Goal: Download file/media

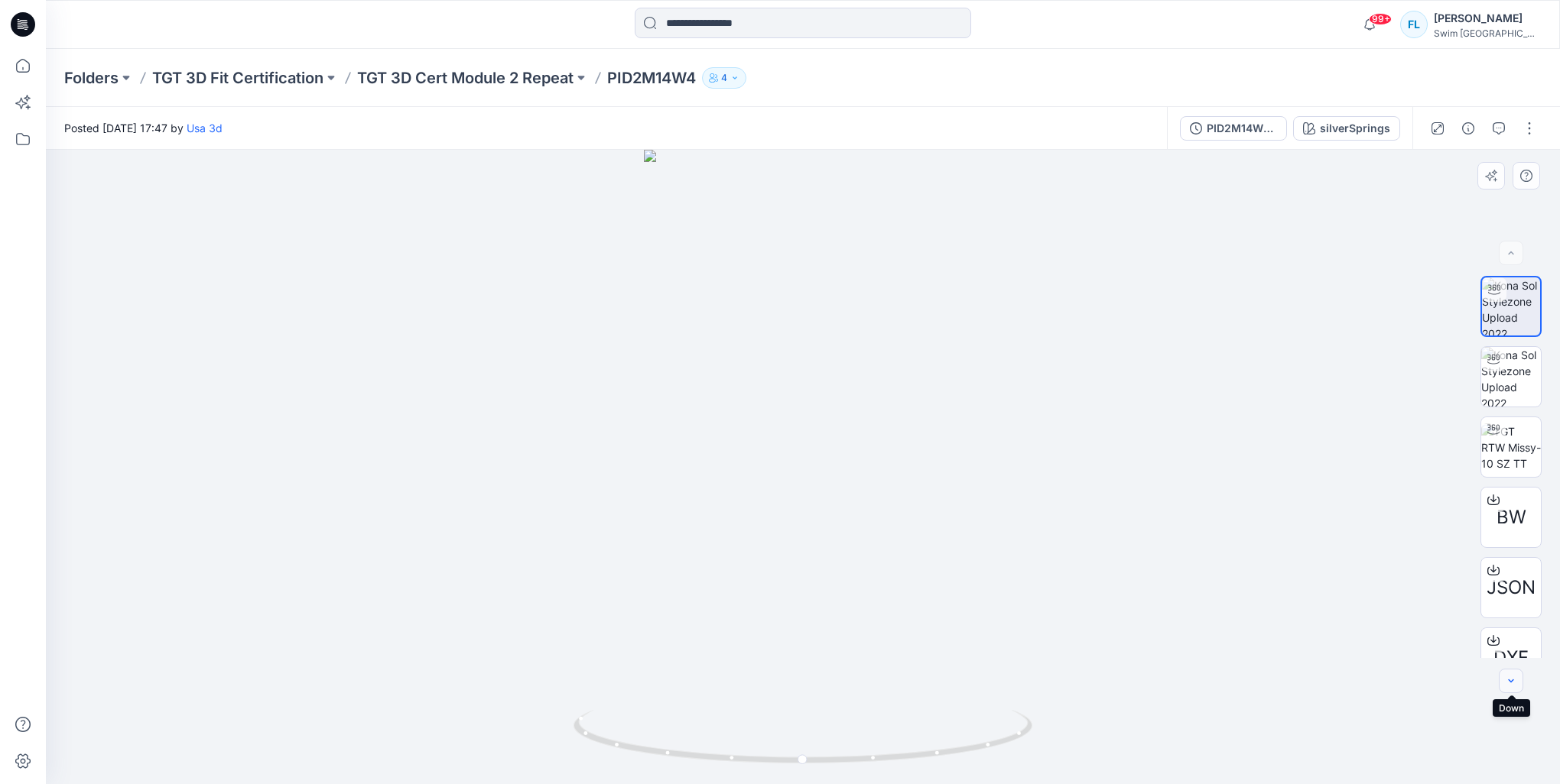
click at [1514, 685] on icon "button" at bounding box center [1511, 681] width 12 height 12
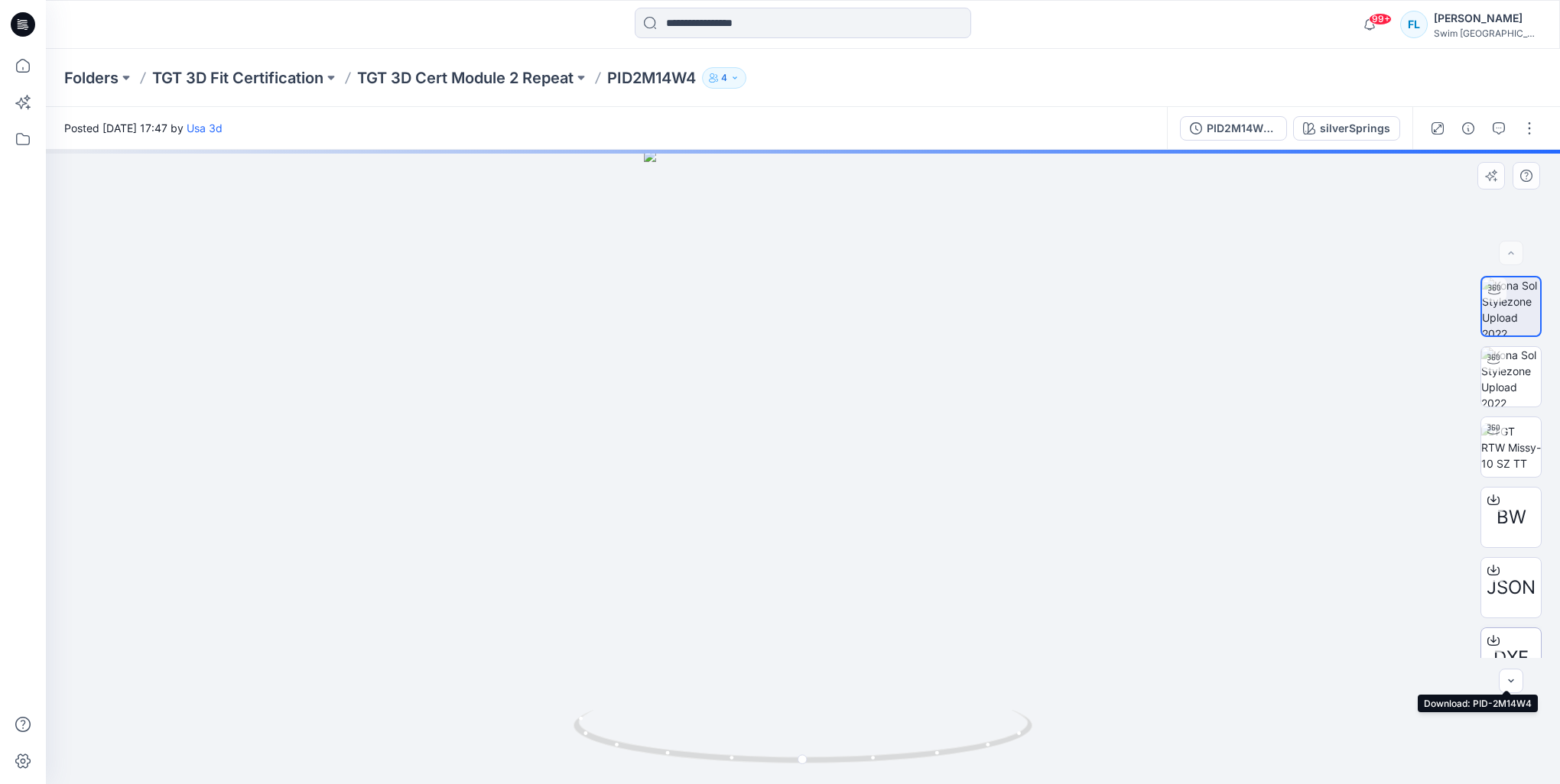
click at [1491, 643] on icon at bounding box center [1494, 641] width 12 height 12
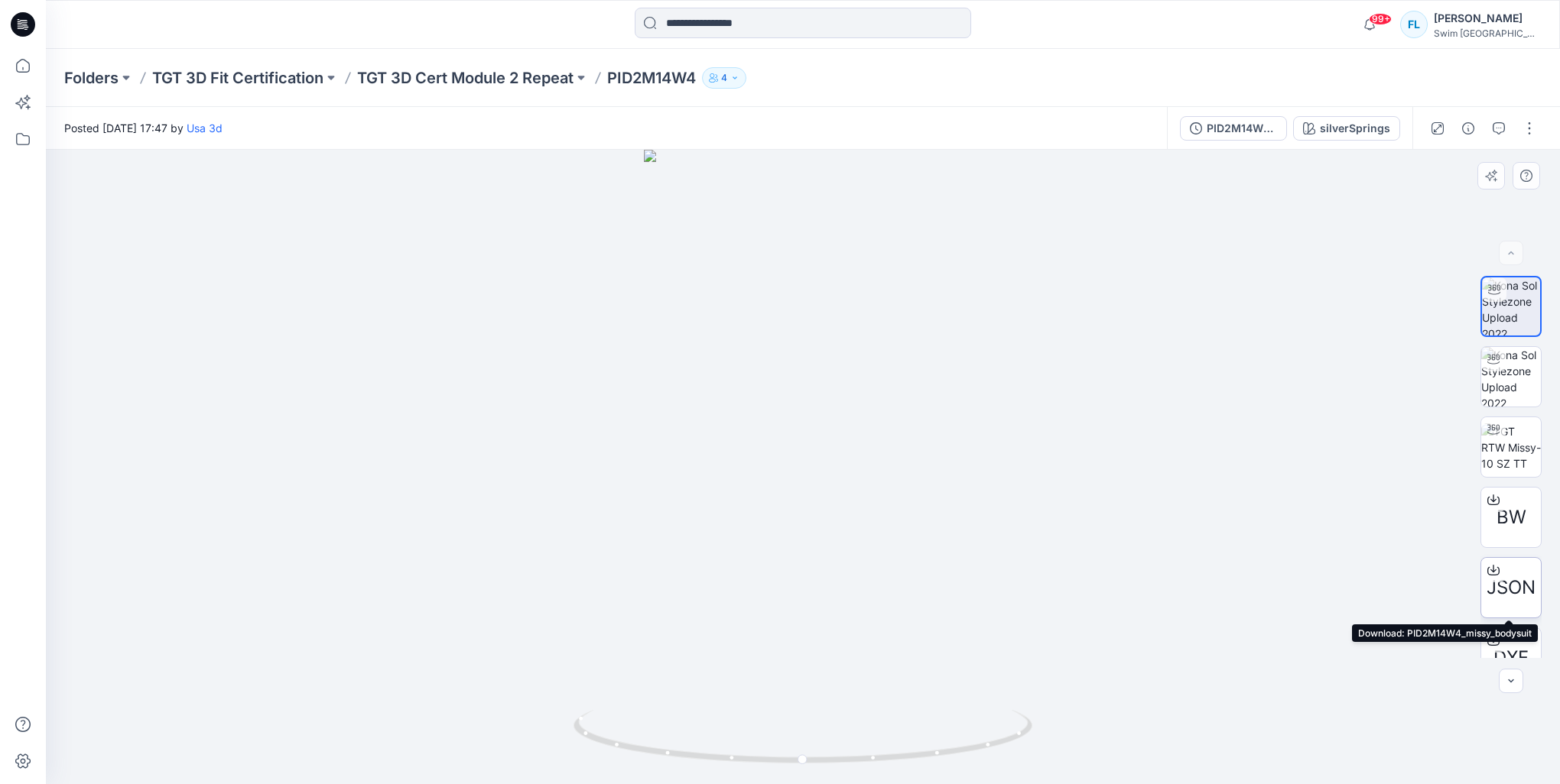
click at [1488, 565] on icon at bounding box center [1494, 570] width 12 height 12
click at [1493, 498] on icon at bounding box center [1494, 500] width 12 height 12
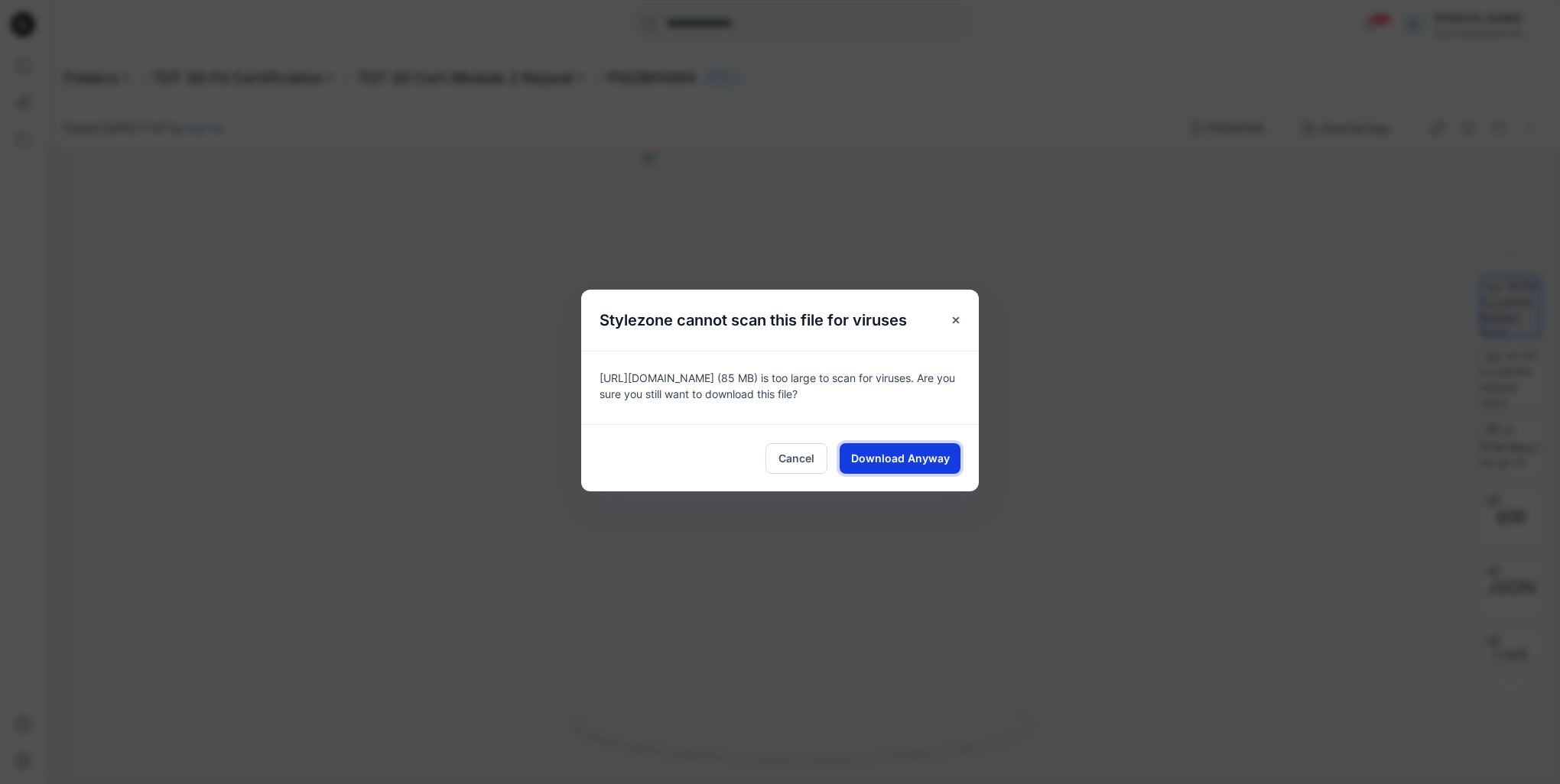
click at [913, 464] on span "Download Anyway" at bounding box center [901, 458] width 98 height 16
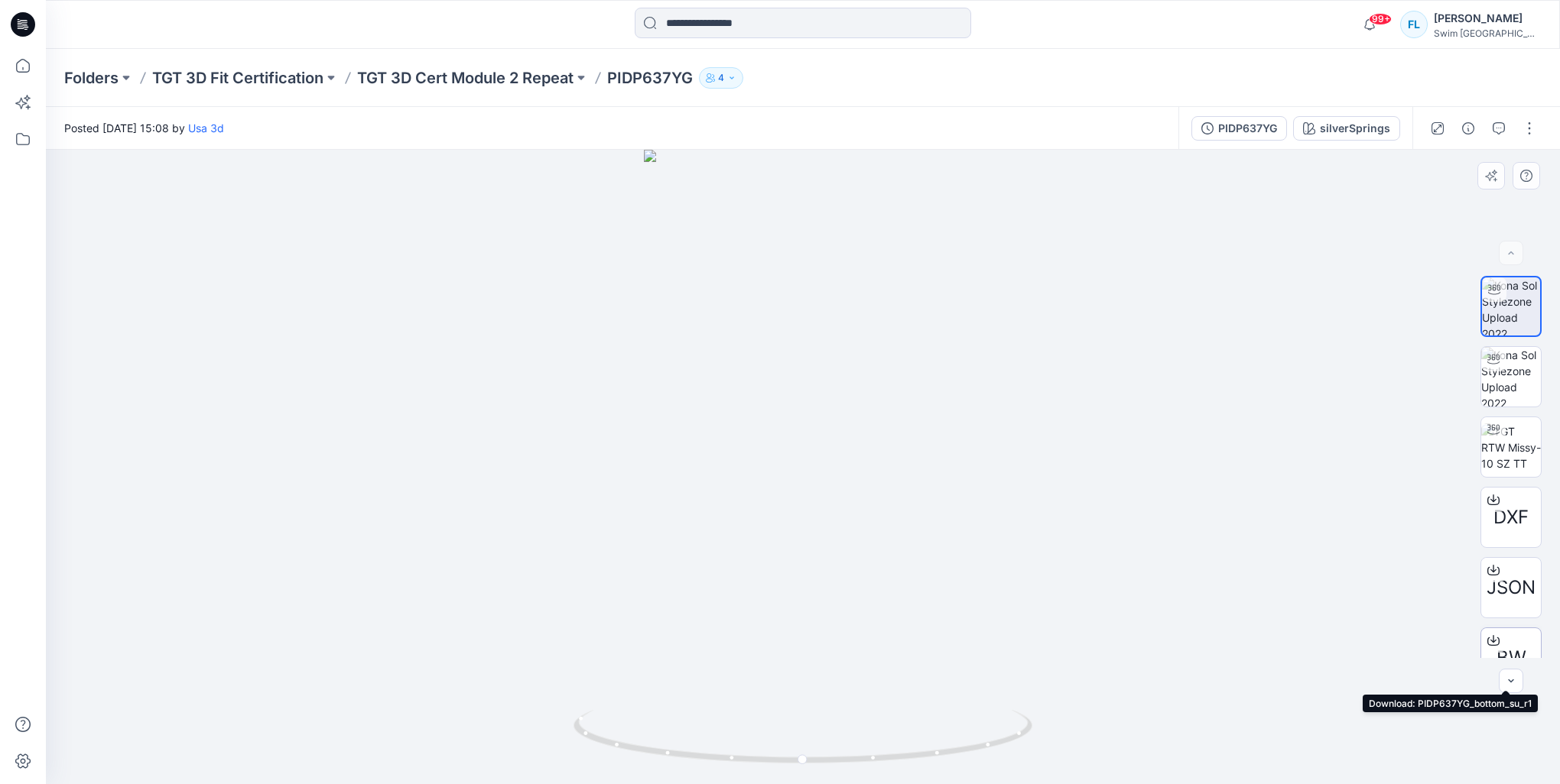
click at [1492, 637] on icon at bounding box center [1494, 641] width 12 height 12
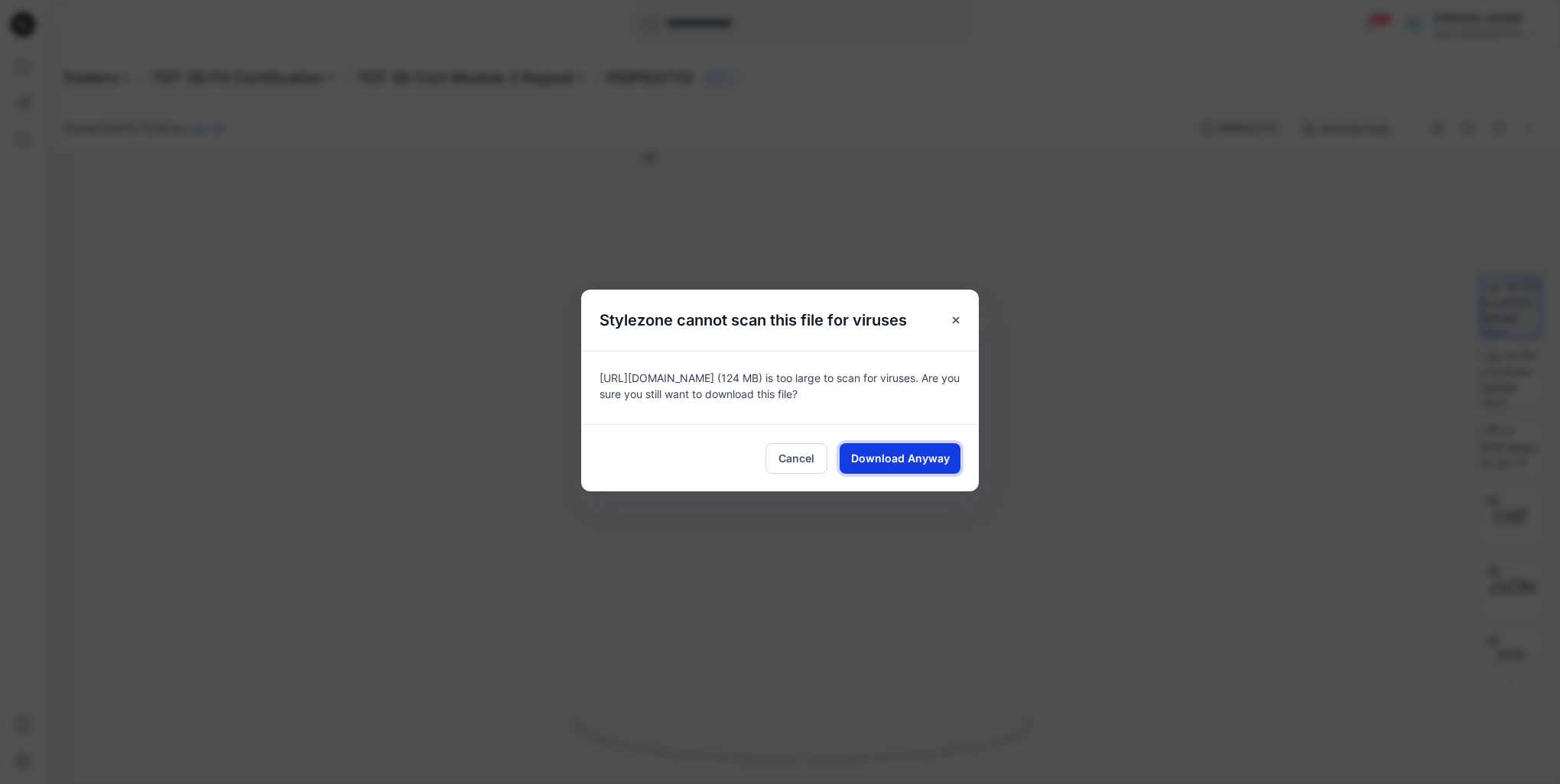
click at [911, 457] on span "Download Anyway" at bounding box center [901, 458] width 98 height 16
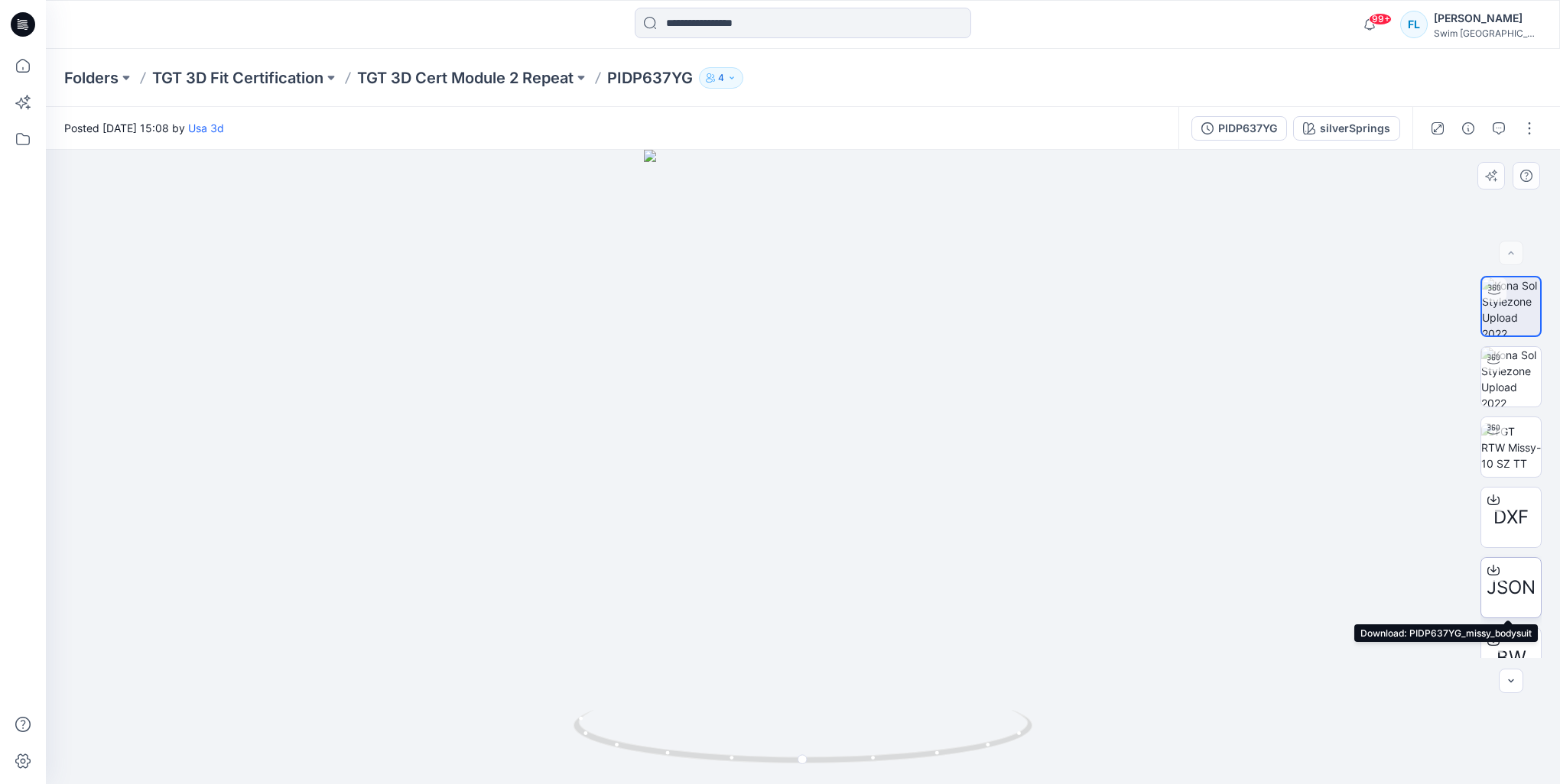
click at [1488, 580] on div at bounding box center [1494, 570] width 24 height 24
click at [1495, 504] on icon at bounding box center [1494, 501] width 12 height 9
